Goal: Check status: Check status

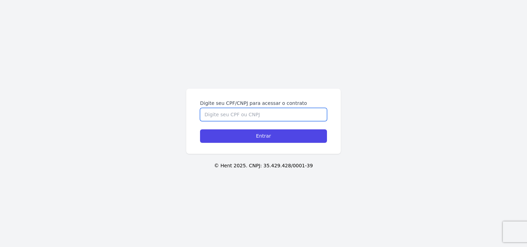
click at [220, 116] on input "Digite seu CPF/CNPJ para acessar o contrato" at bounding box center [263, 114] width 127 height 13
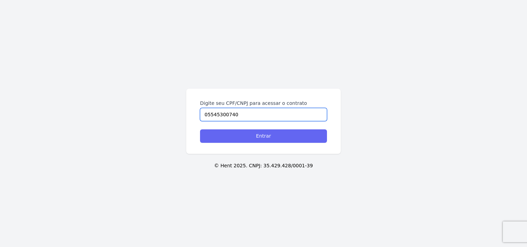
type input "05545300740"
click at [264, 135] on input "Entrar" at bounding box center [263, 135] width 127 height 13
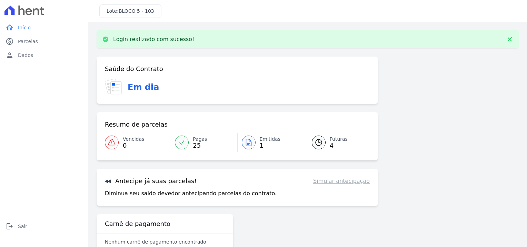
click at [332, 139] on span "Futuras" at bounding box center [339, 139] width 18 height 7
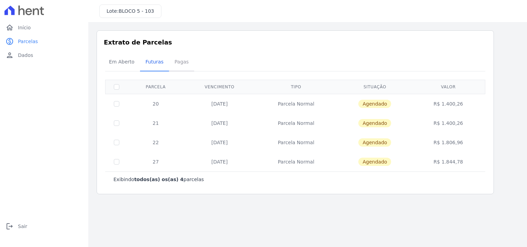
click at [173, 61] on span "Pagas" at bounding box center [181, 62] width 22 height 14
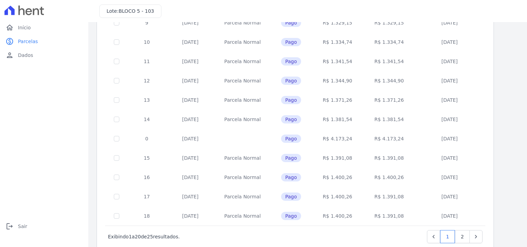
scroll to position [272, 0]
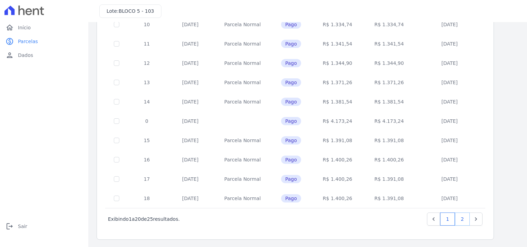
click at [462, 217] on link "2" at bounding box center [462, 218] width 15 height 13
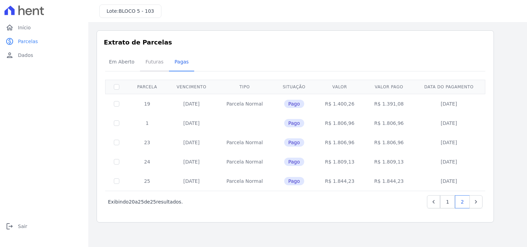
click at [152, 61] on span "Futuras" at bounding box center [154, 62] width 26 height 14
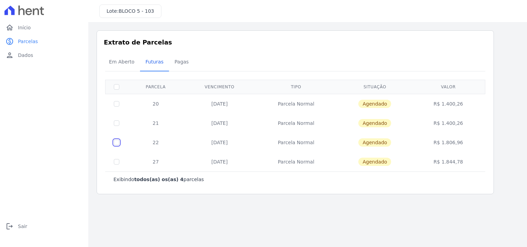
click at [117, 141] on input "checkbox" at bounding box center [117, 143] width 6 height 6
checkbox input "true"
click at [117, 142] on input "checkbox" at bounding box center [117, 143] width 6 height 6
checkbox input "false"
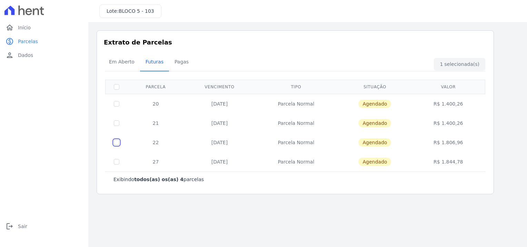
checkbox input "false"
click at [177, 62] on span "Pagas" at bounding box center [181, 62] width 22 height 14
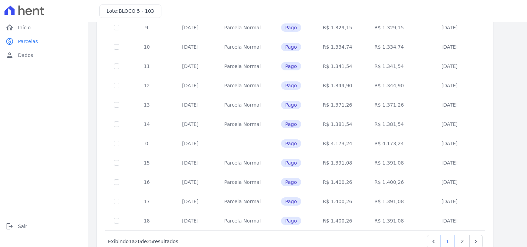
scroll to position [272, 0]
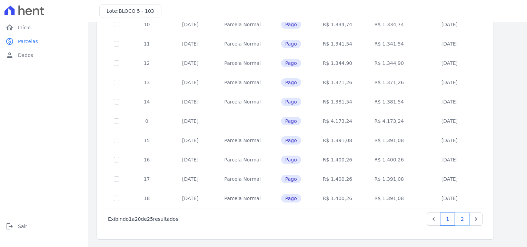
click at [467, 218] on link "2" at bounding box center [462, 218] width 15 height 13
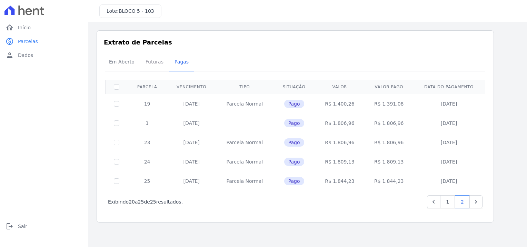
click at [150, 62] on span "Futuras" at bounding box center [154, 62] width 26 height 14
